Goal: Information Seeking & Learning: Compare options

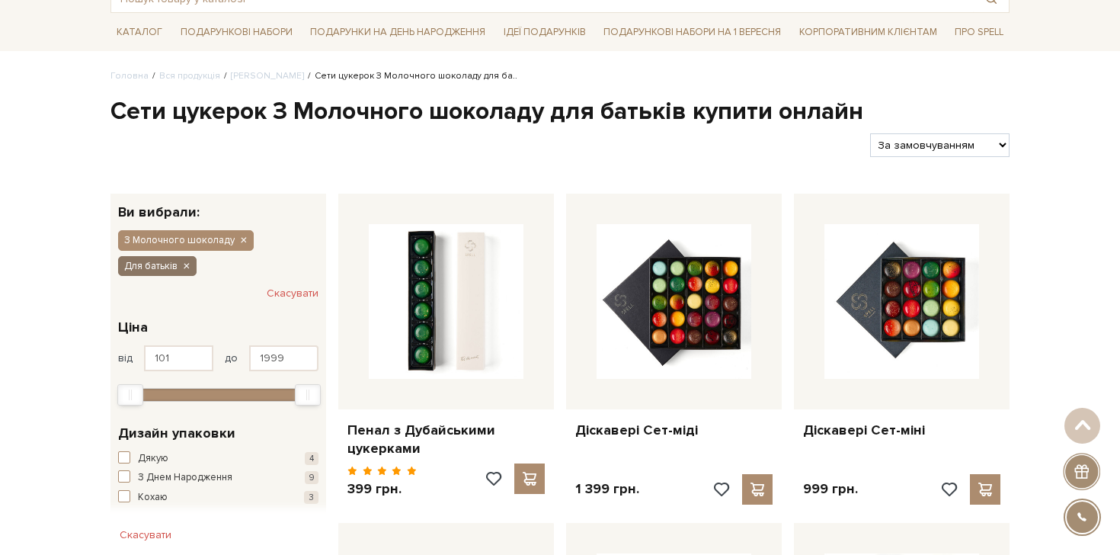
click at [186, 264] on icon "button" at bounding box center [185, 267] width 9 height 14
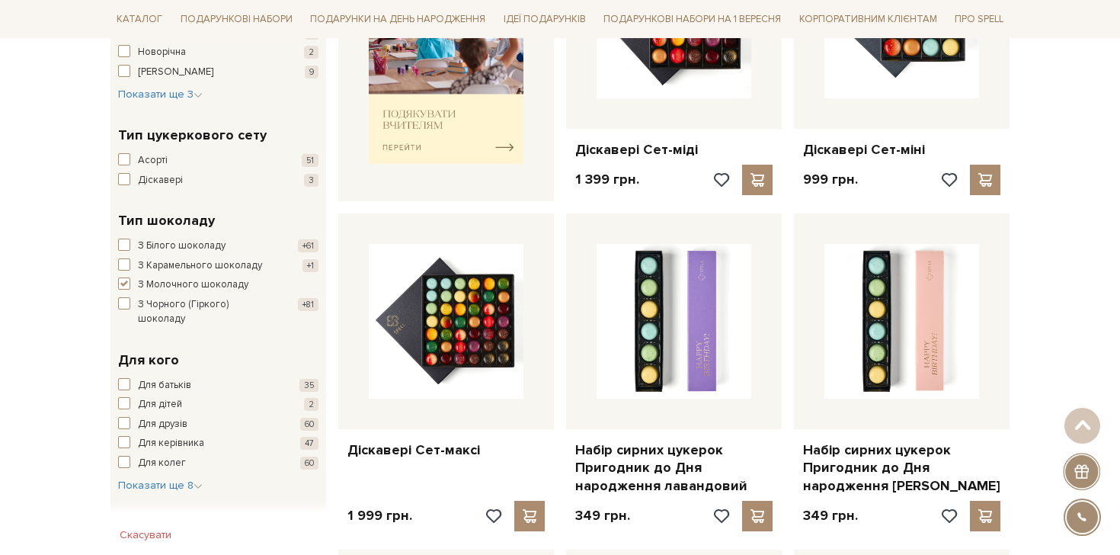
scroll to position [726, 0]
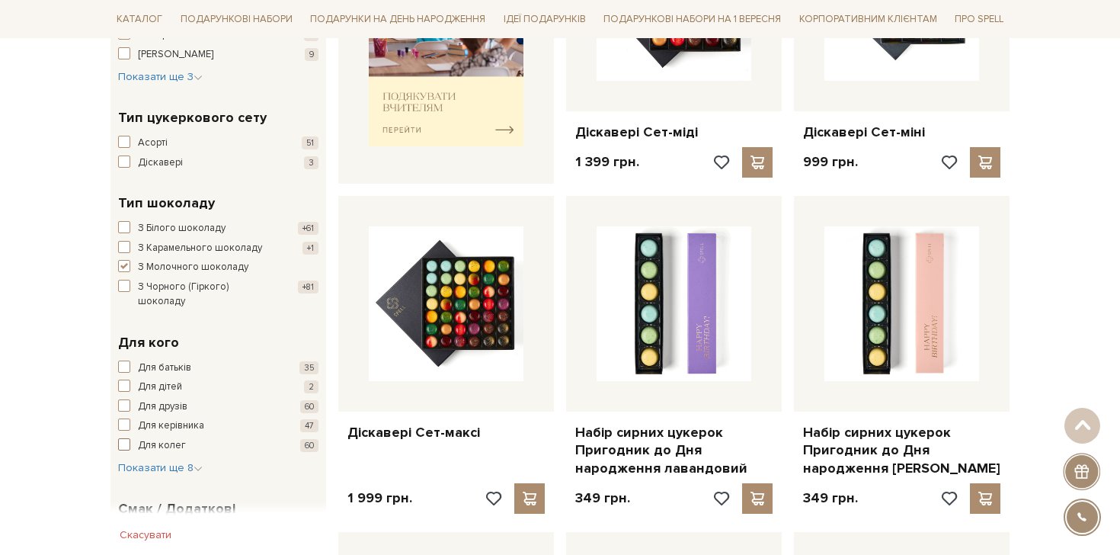
click at [168, 438] on span "Для колег" at bounding box center [162, 445] width 48 height 15
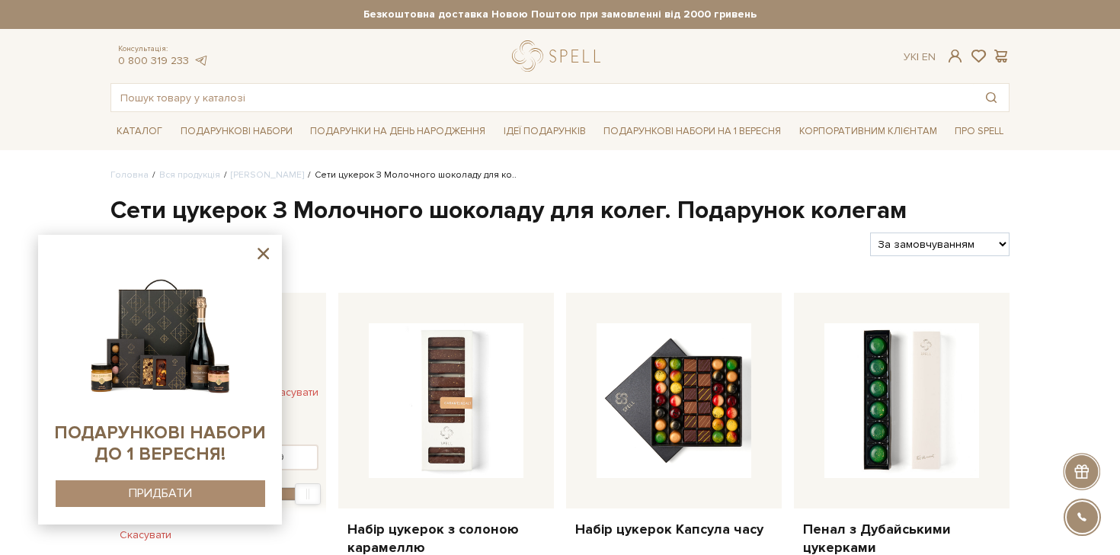
click at [264, 252] on icon at bounding box center [263, 253] width 11 height 11
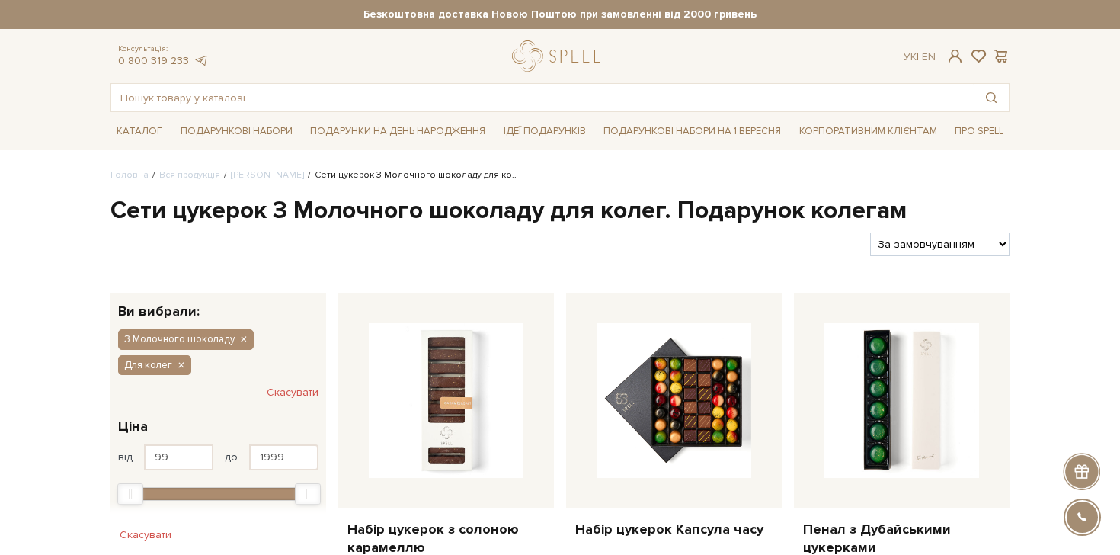
scroll to position [34, 0]
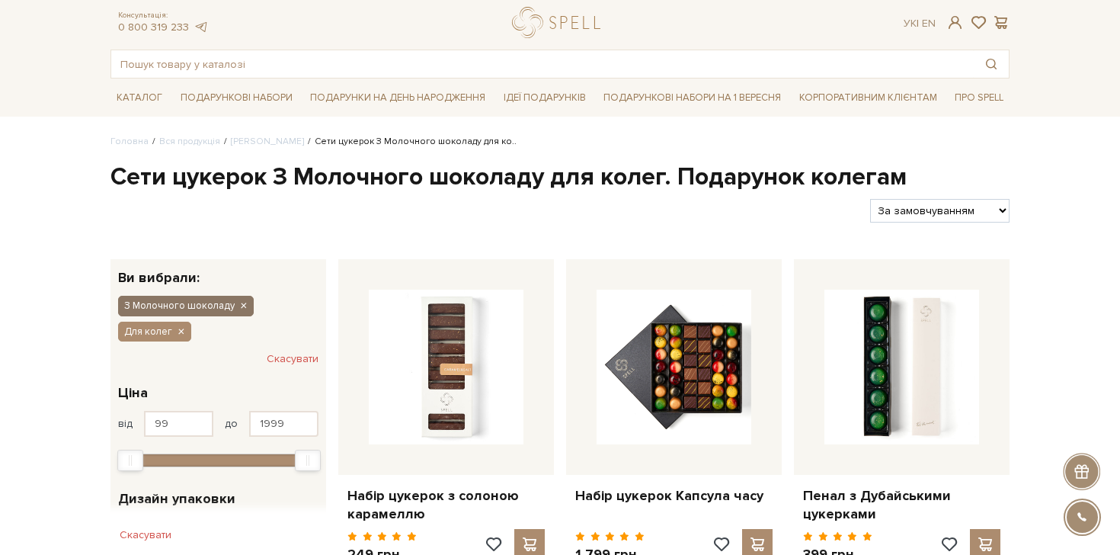
click at [247, 302] on icon "button" at bounding box center [243, 307] width 9 height 14
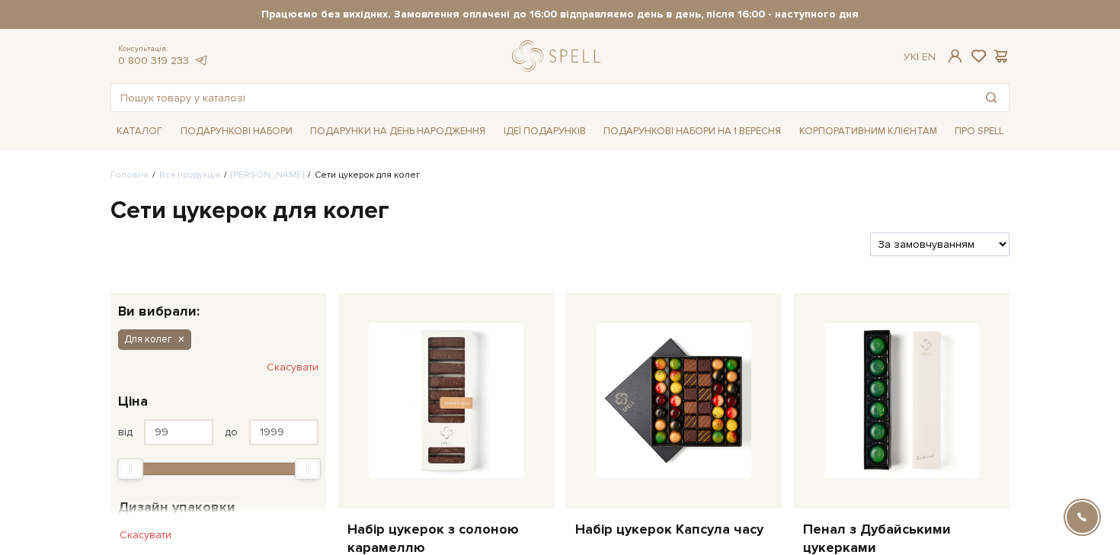
click at [180, 344] on icon "button" at bounding box center [180, 340] width 9 height 14
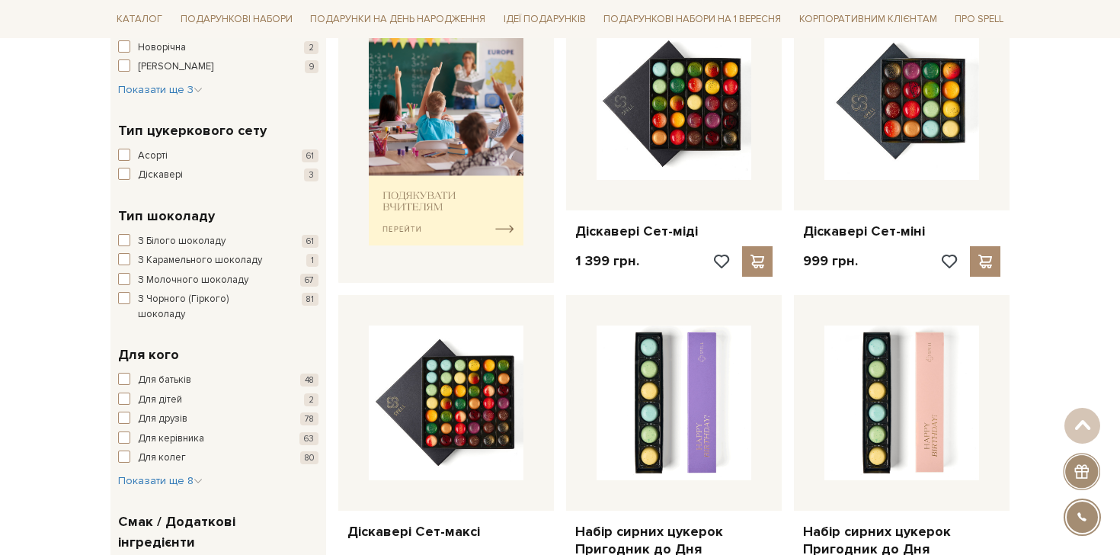
scroll to position [674, 0]
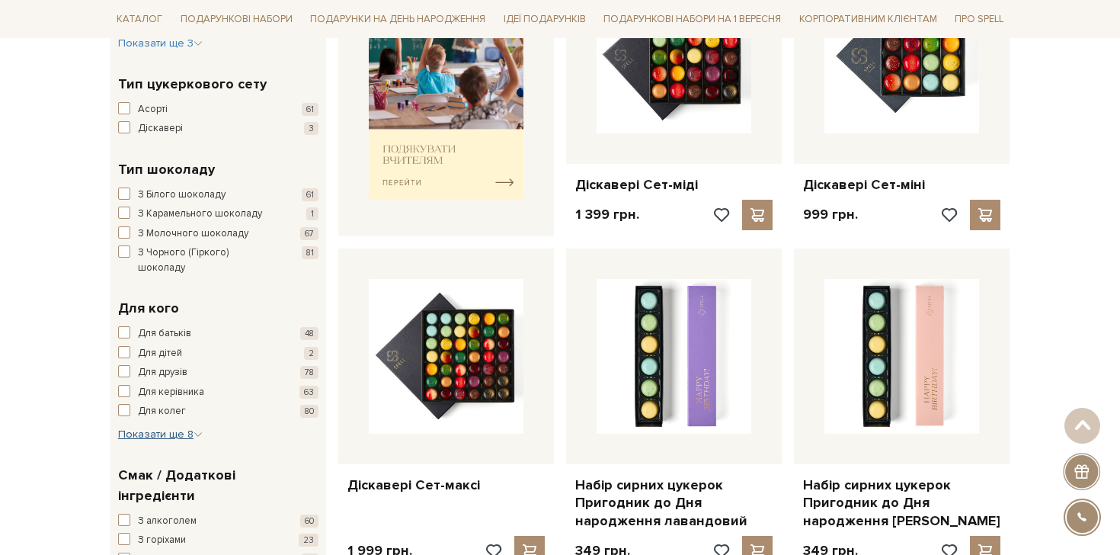
click at [194, 430] on icon "button" at bounding box center [198, 434] width 9 height 9
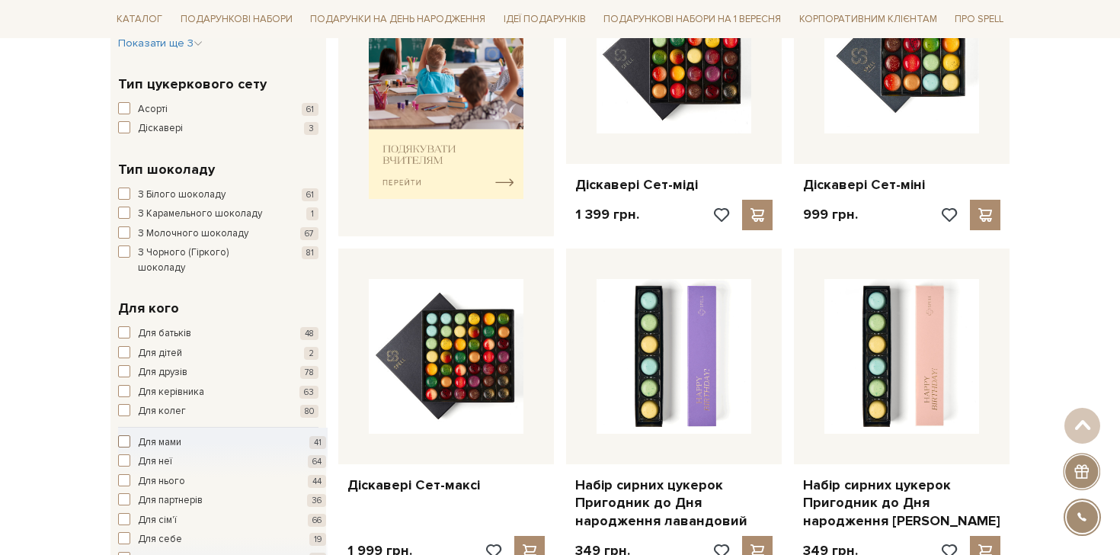
click at [172, 435] on span "Для мами" at bounding box center [159, 442] width 43 height 15
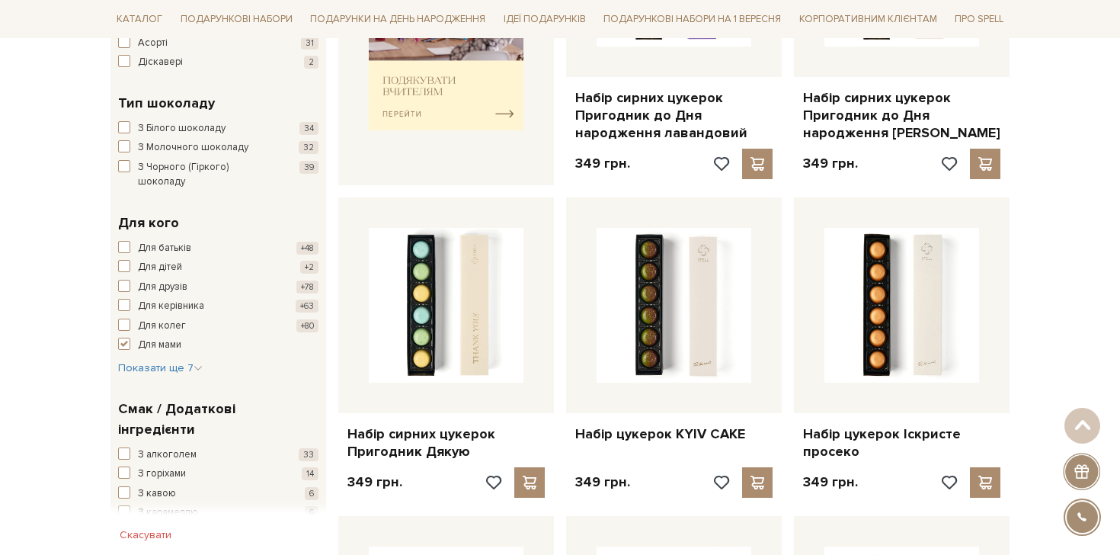
scroll to position [761, 0]
click at [175, 128] on span "З Білого шоколаду" at bounding box center [182, 127] width 88 height 15
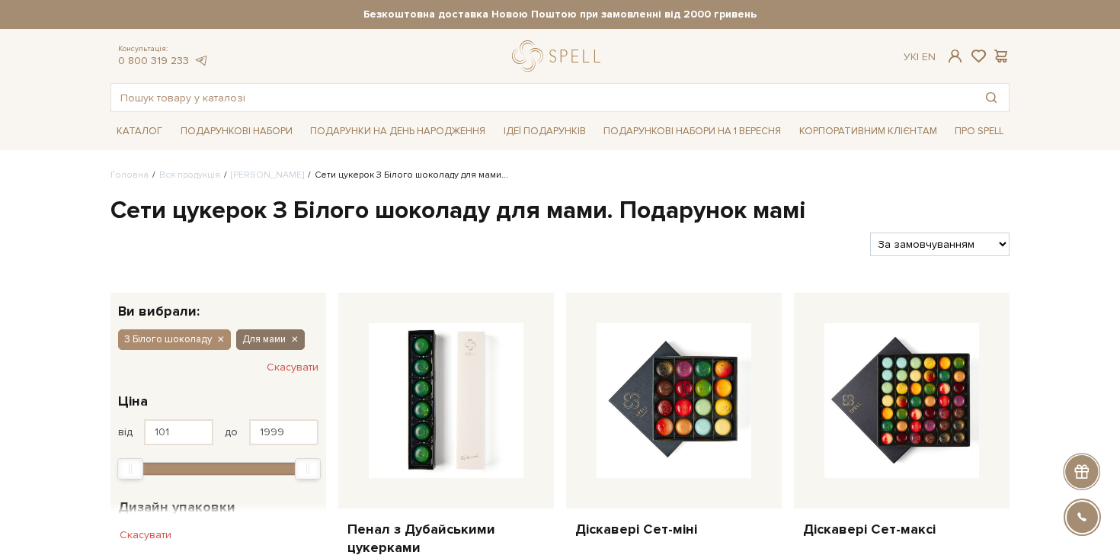
click at [294, 335] on icon "button" at bounding box center [294, 340] width 9 height 14
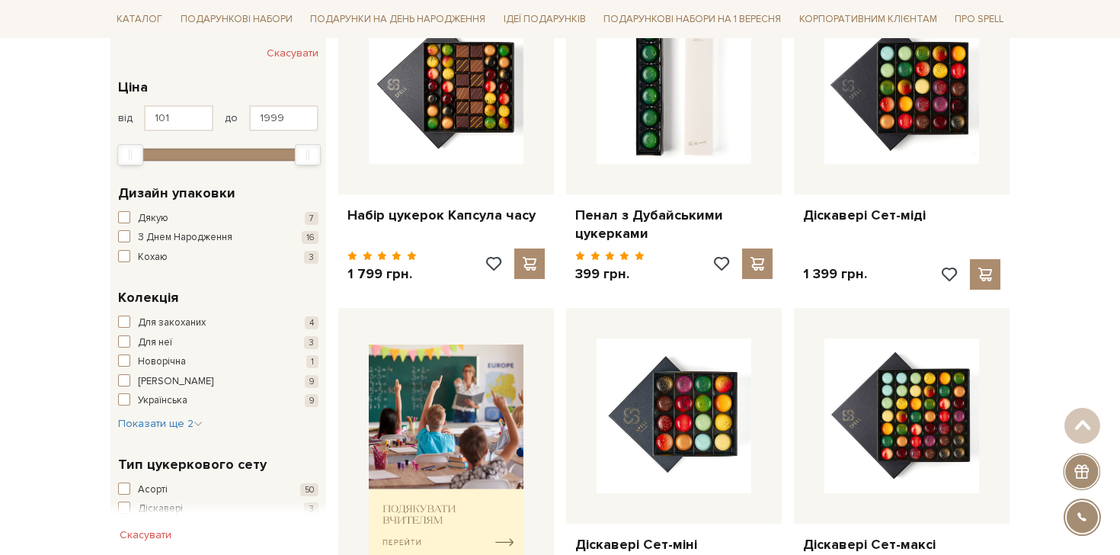
scroll to position [724, 0]
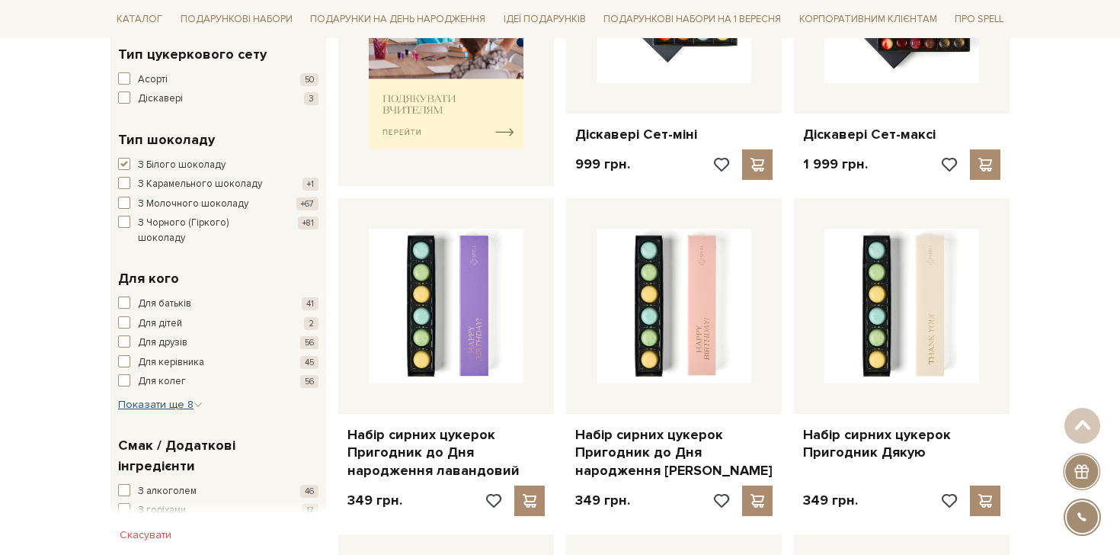
click at [199, 400] on icon "button" at bounding box center [198, 404] width 9 height 9
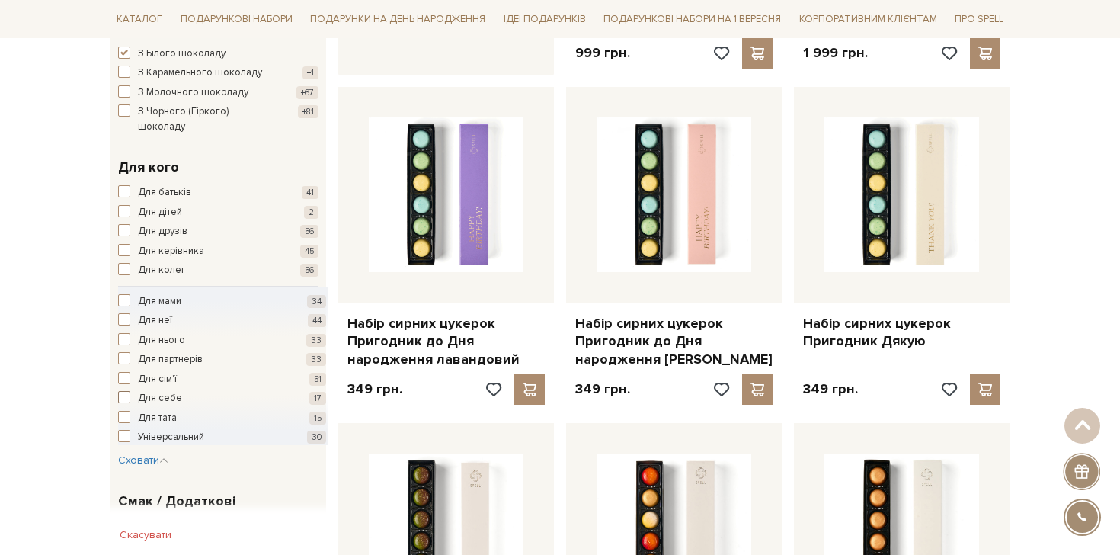
click at [163, 391] on span "Для себе" at bounding box center [160, 398] width 44 height 15
